Goal: Task Accomplishment & Management: Use online tool/utility

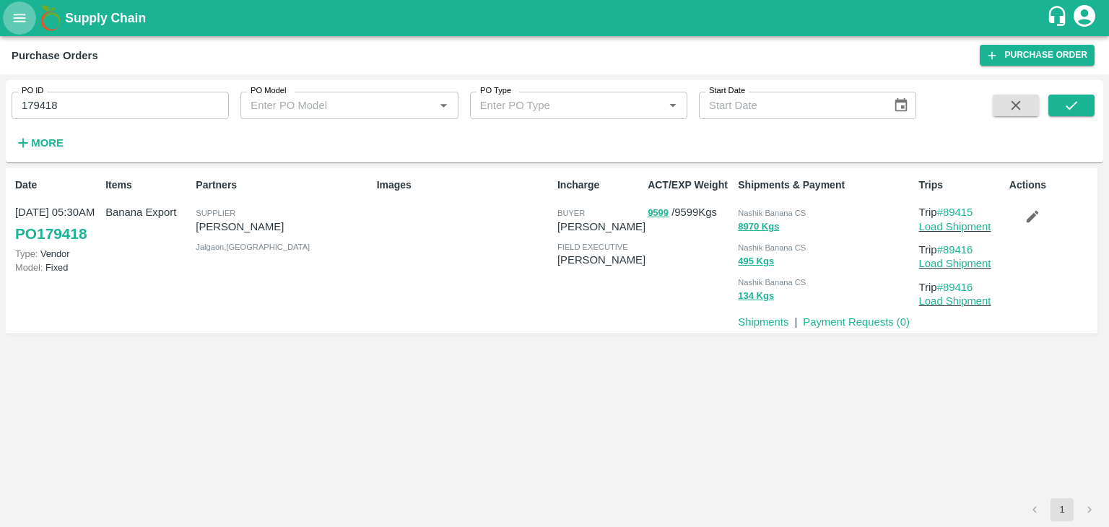
click at [27, 22] on button "open drawer" at bounding box center [19, 17] width 33 height 33
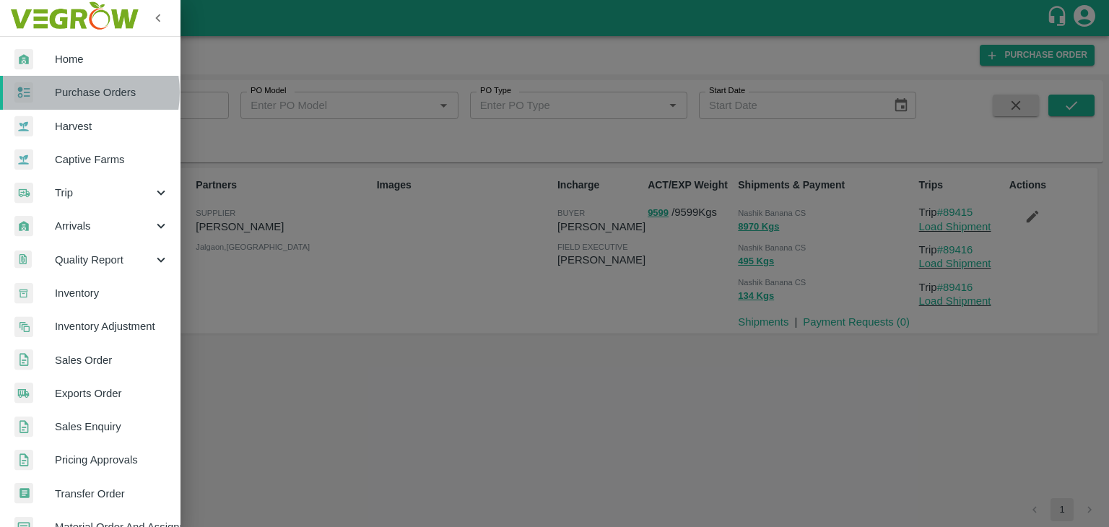
click at [71, 92] on span "Purchase Orders" at bounding box center [112, 92] width 114 height 16
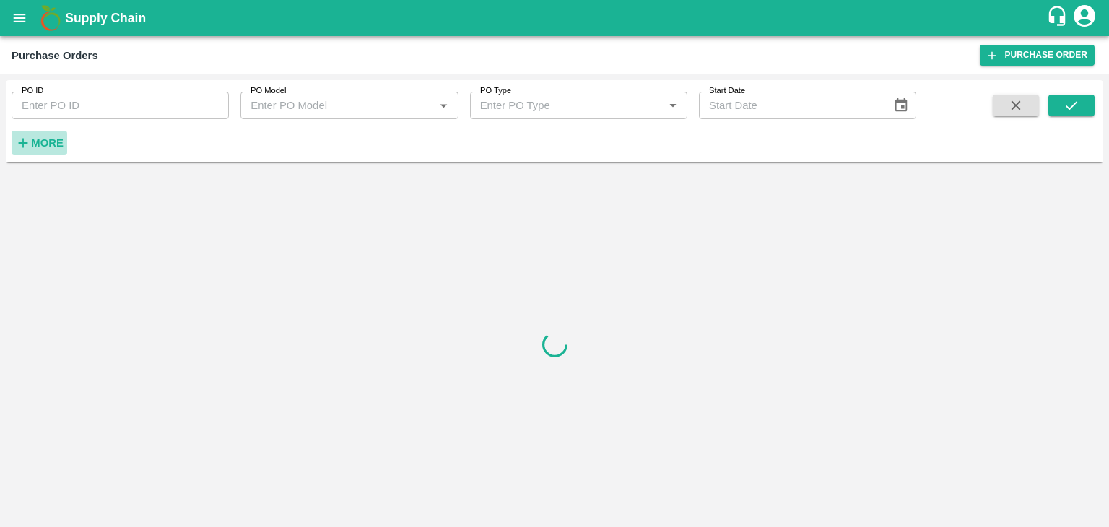
click at [58, 136] on h6 "More" at bounding box center [47, 143] width 32 height 19
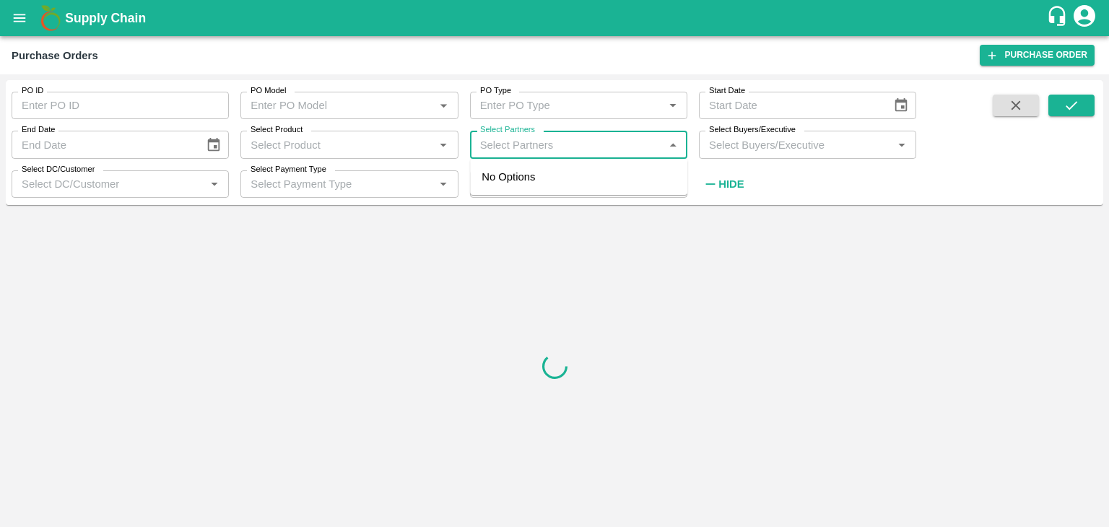
click at [524, 142] on input "Select Partners" at bounding box center [566, 144] width 185 height 19
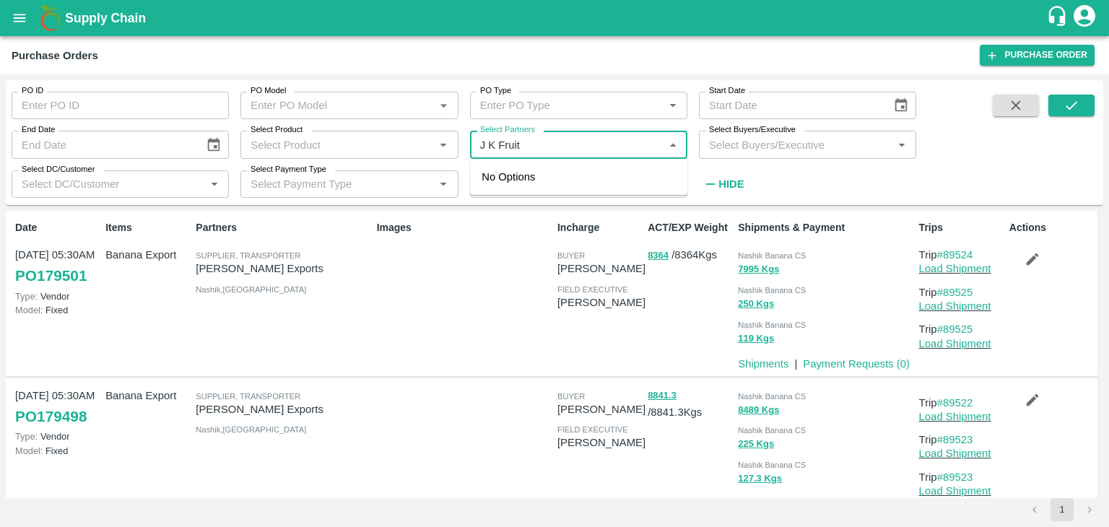
type input "J K Fruit"
click at [586, 170] on div "J K Fruit Supplier-Bitargaon, [GEOGRAPHIC_DATA]-8600455442" at bounding box center [609, 185] width 175 height 32
